Goal: Task Accomplishment & Management: Manage account settings

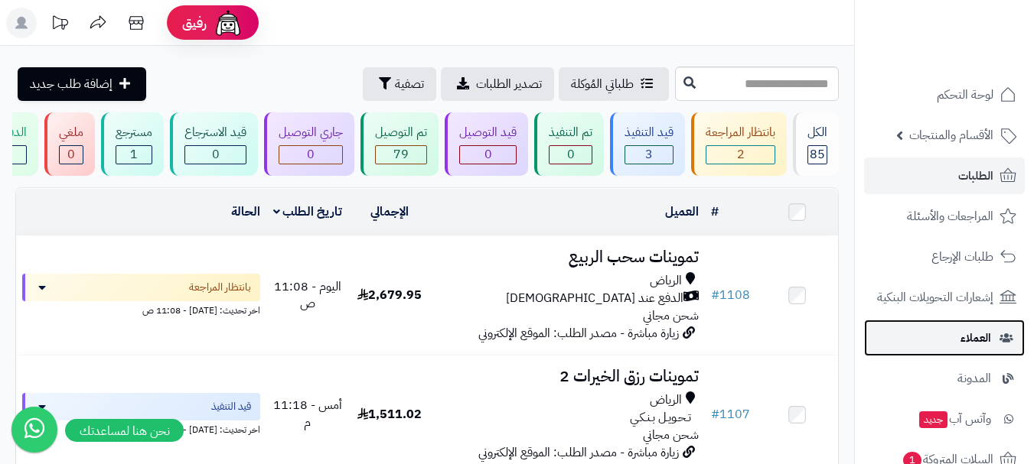
click at [972, 350] on link "العملاء" at bounding box center [944, 338] width 161 height 37
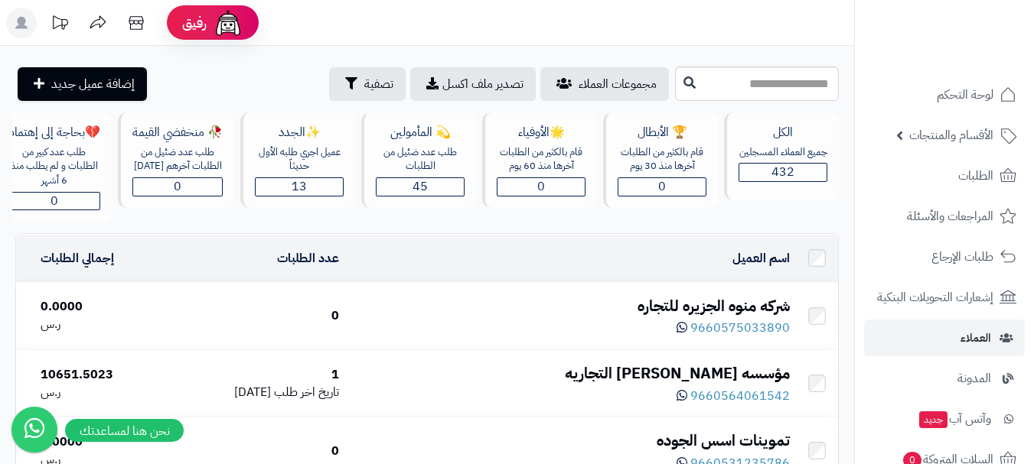
click at [582, 333] on div "9660575033890" at bounding box center [570, 327] width 438 height 21
click at [684, 317] on div "شركه منوه الجزيره للتجاره" at bounding box center [570, 306] width 438 height 22
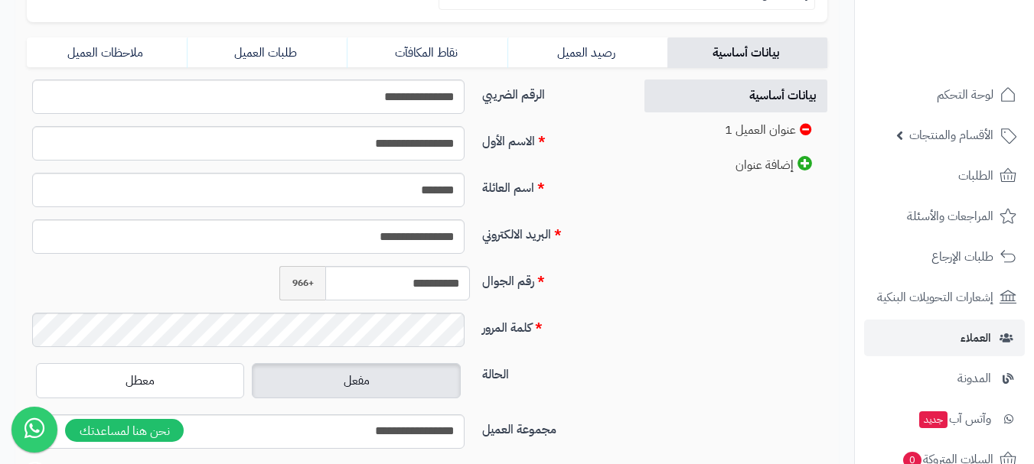
scroll to position [382, 0]
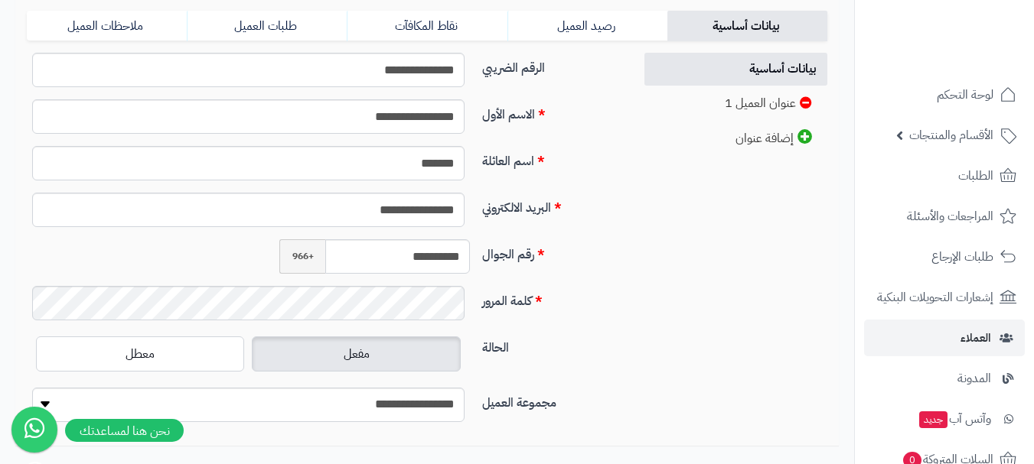
click at [625, 327] on div "كلمة المرور" at bounding box center [324, 309] width 607 height 47
drag, startPoint x: 645, startPoint y: 341, endPoint x: 628, endPoint y: 340, distance: 16.9
click at [645, 341] on div "**********" at bounding box center [426, 244] width 823 height 382
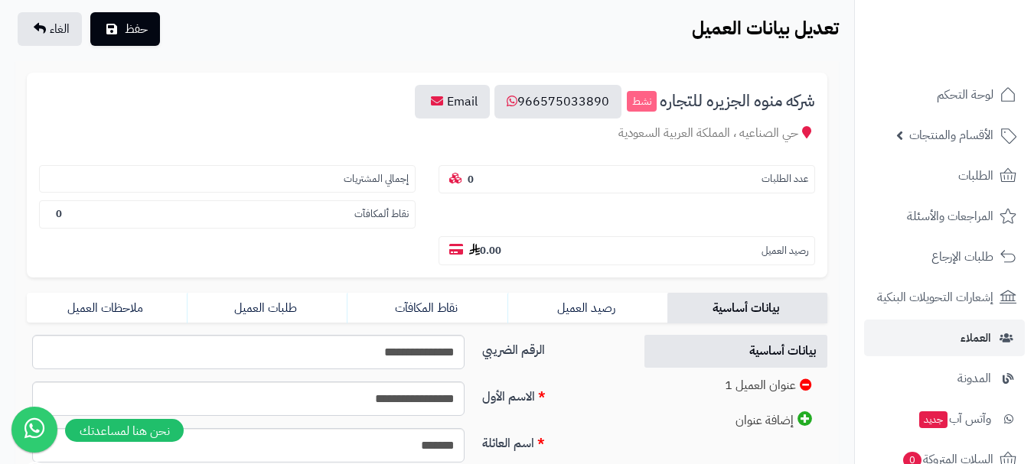
scroll to position [0, 0]
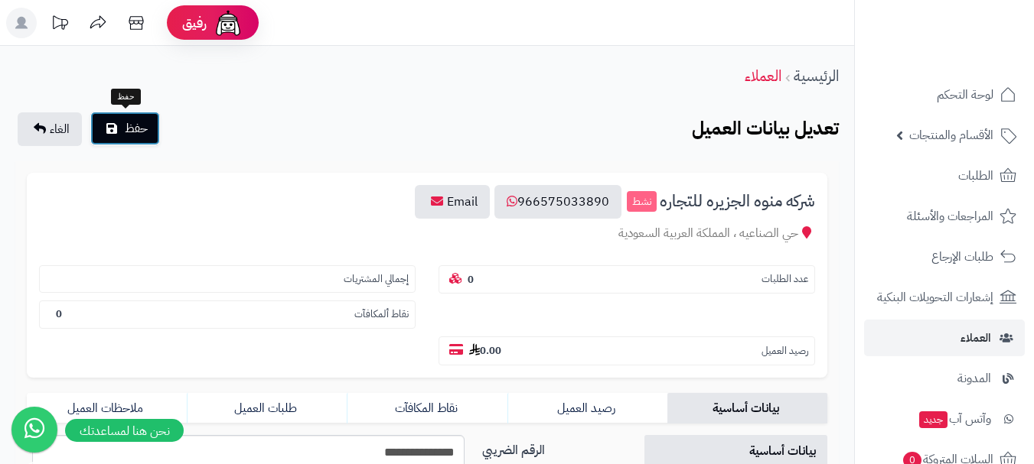
click at [130, 129] on span "حفظ" at bounding box center [136, 128] width 23 height 18
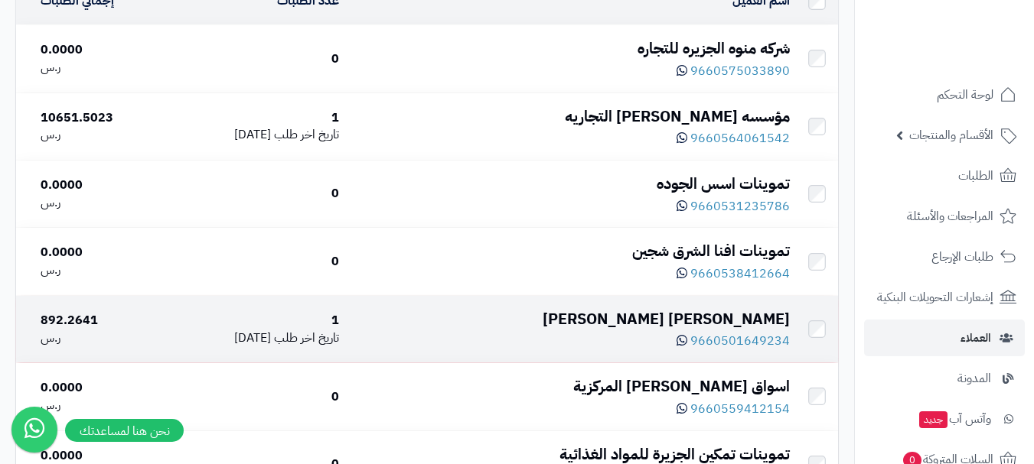
scroll to position [229, 0]
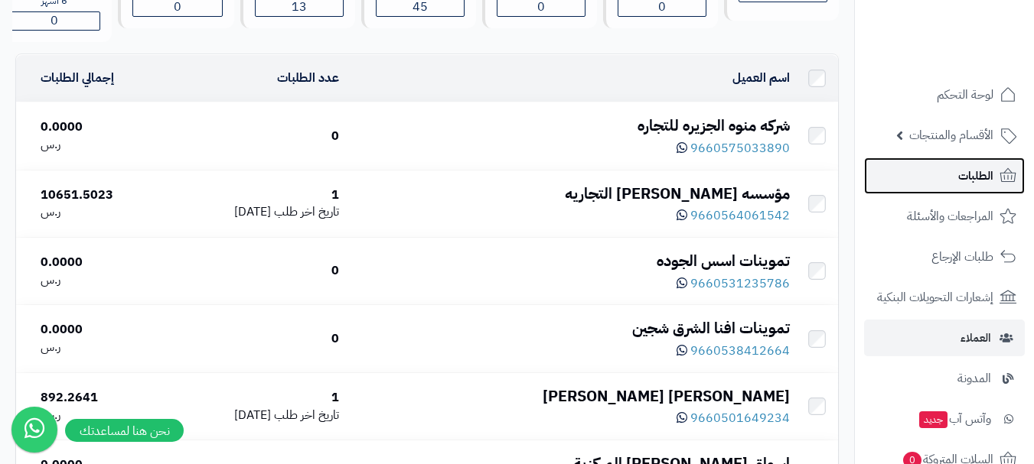
click at [949, 177] on link "الطلبات" at bounding box center [944, 176] width 161 height 37
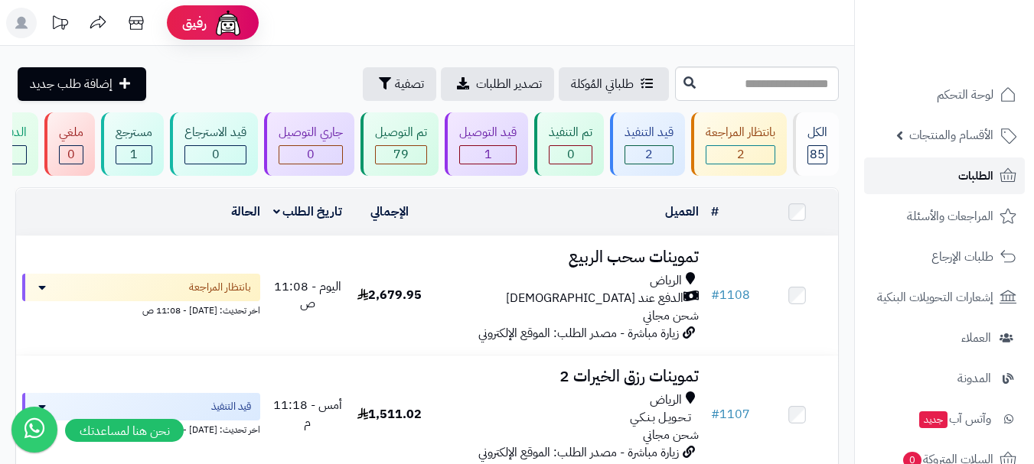
click at [949, 176] on link "الطلبات" at bounding box center [944, 176] width 161 height 37
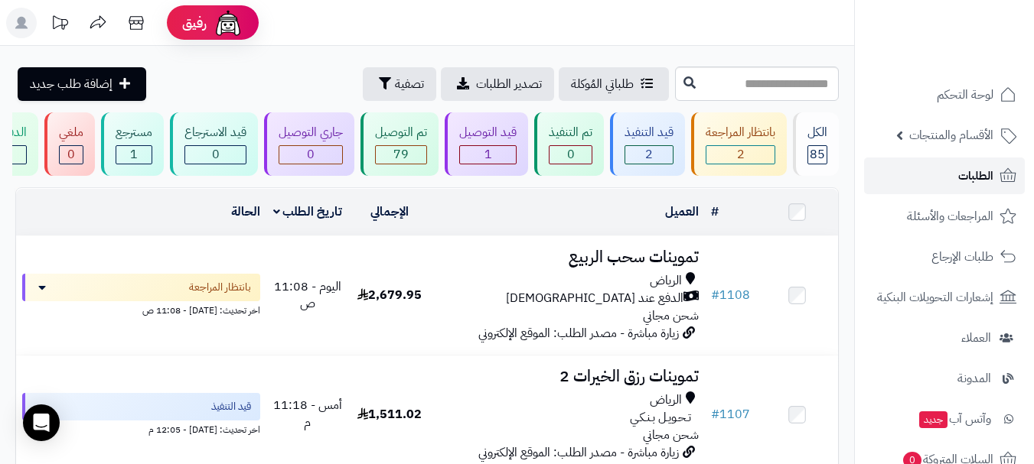
click at [948, 180] on link "الطلبات" at bounding box center [944, 176] width 161 height 37
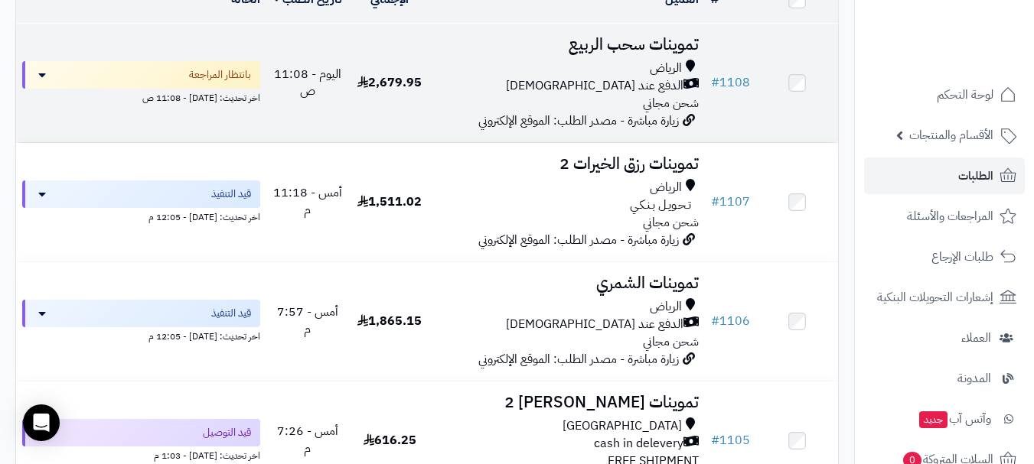
scroll to position [229, 0]
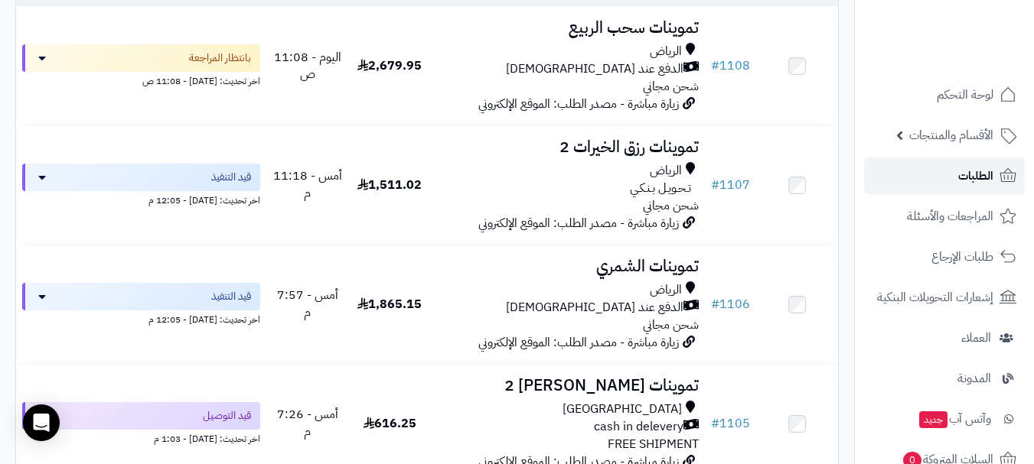
click at [968, 176] on span "الطلبات" at bounding box center [975, 175] width 35 height 21
